Goal: Find specific page/section: Find specific page/section

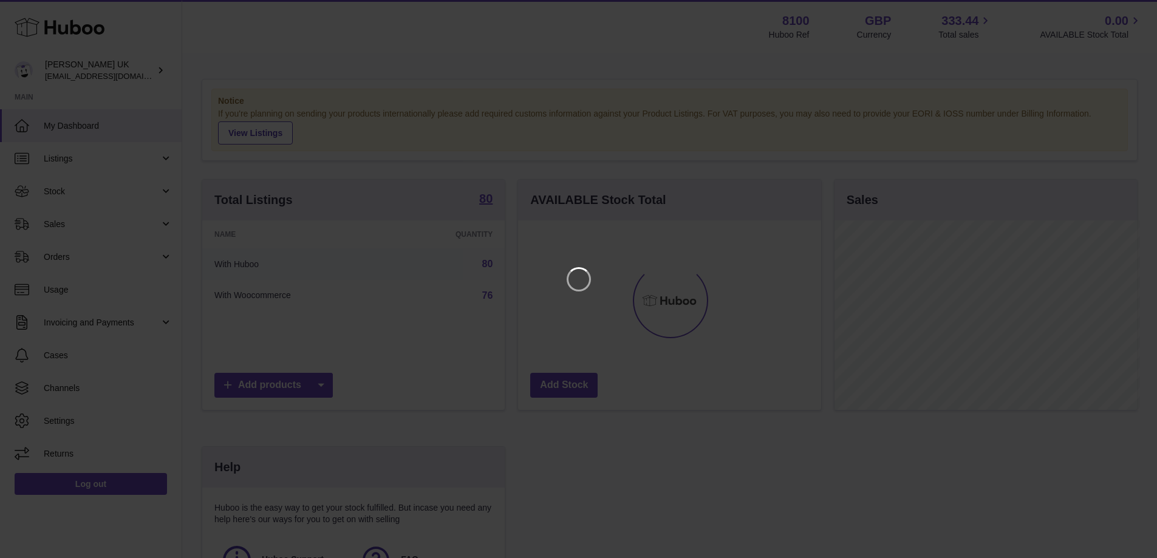
scroll to position [190, 306]
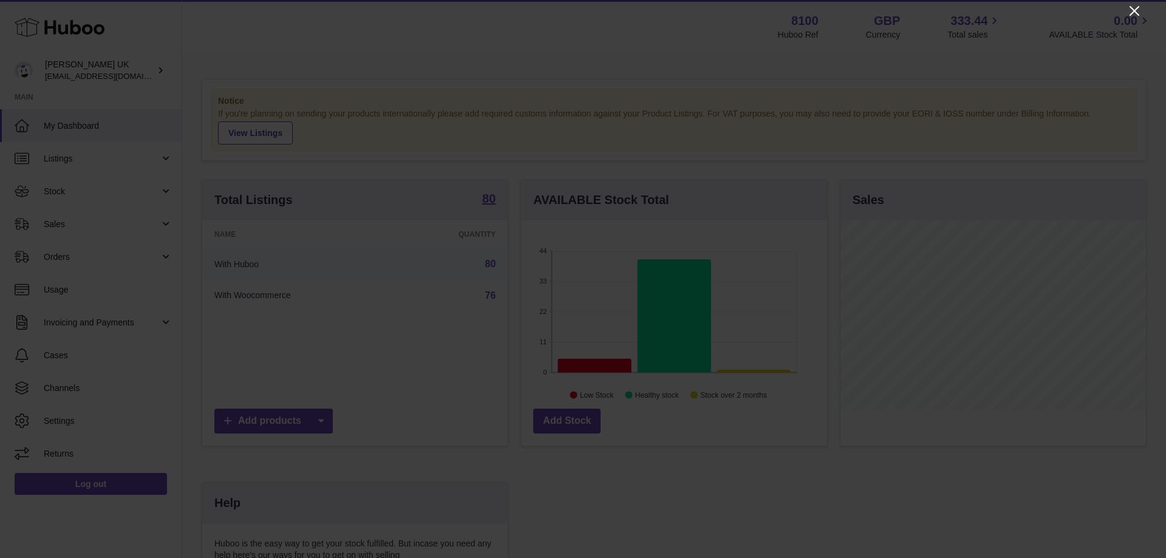
click at [1137, 10] on icon "Close" at bounding box center [1134, 11] width 15 height 15
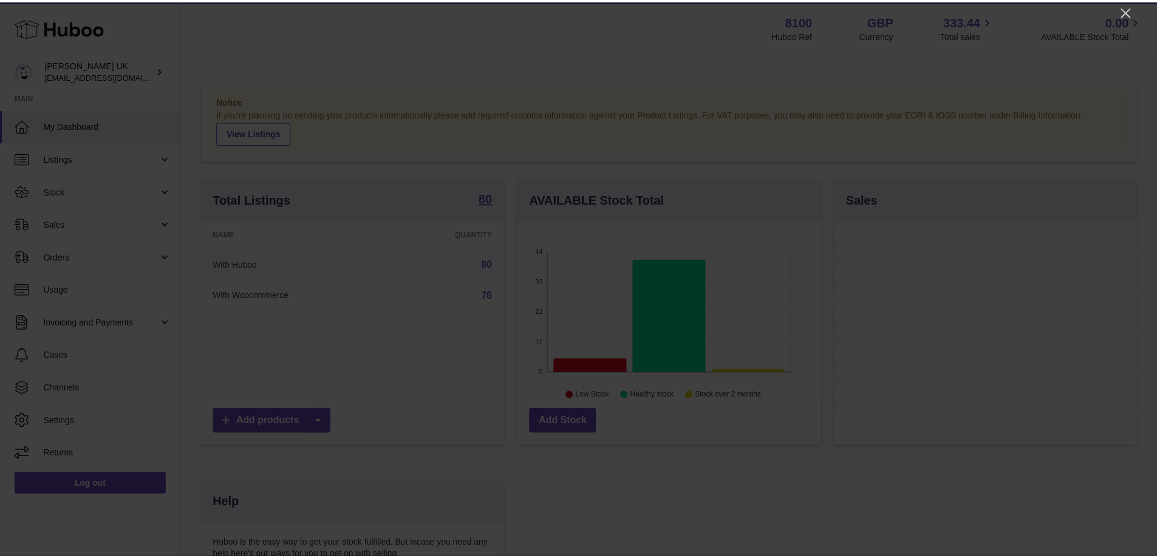
scroll to position [607205, 607092]
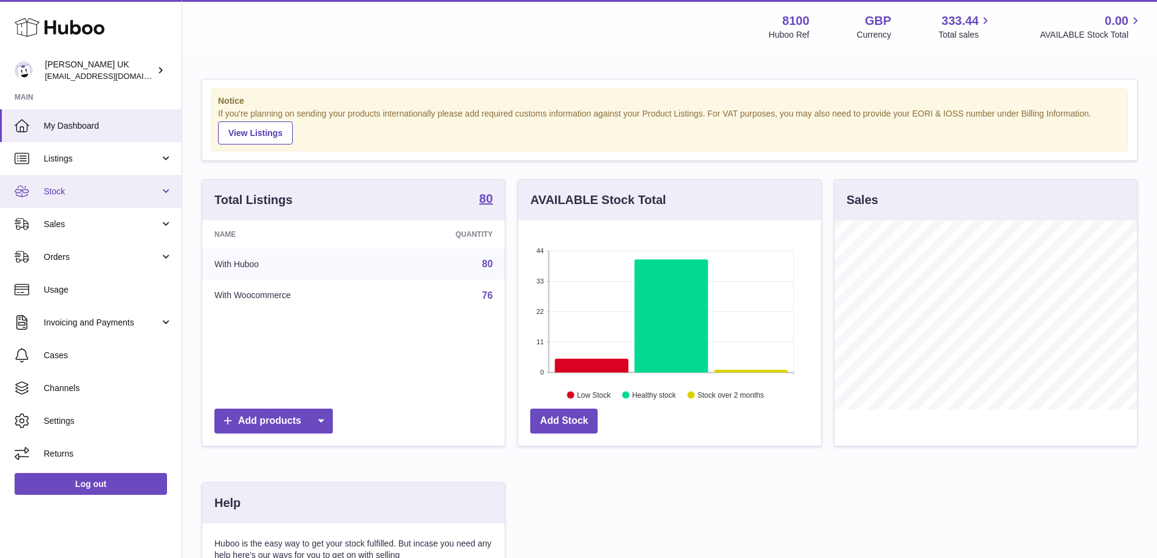
drag, startPoint x: 77, startPoint y: 186, endPoint x: 95, endPoint y: 199, distance: 22.2
click at [77, 188] on span "Stock" at bounding box center [102, 192] width 116 height 12
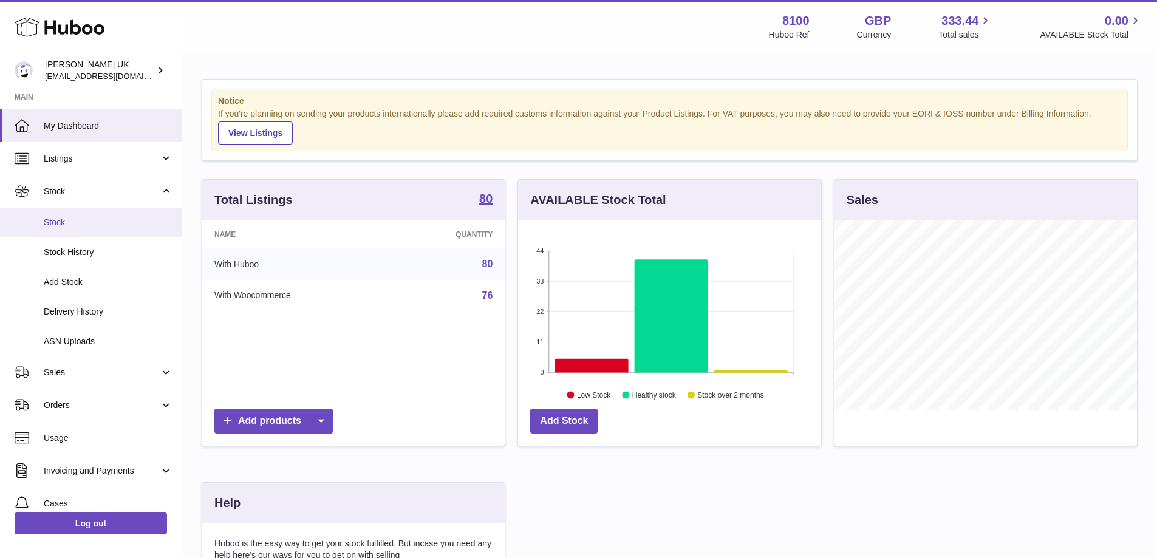
click at [84, 222] on span "Stock" at bounding box center [108, 223] width 129 height 12
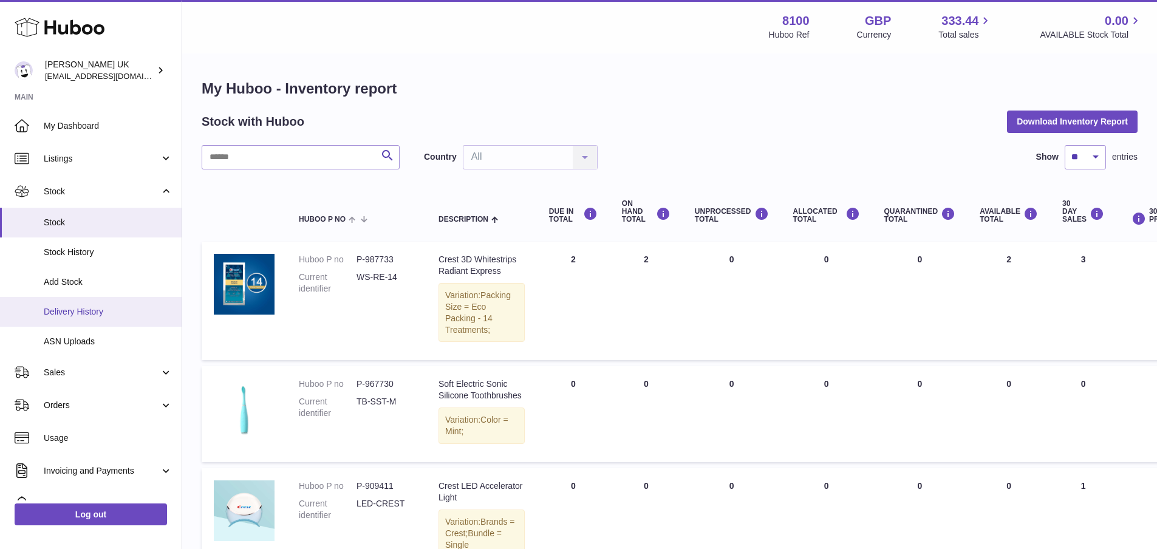
click at [92, 310] on span "Delivery History" at bounding box center [108, 312] width 129 height 12
